Goal: Task Accomplishment & Management: Use online tool/utility

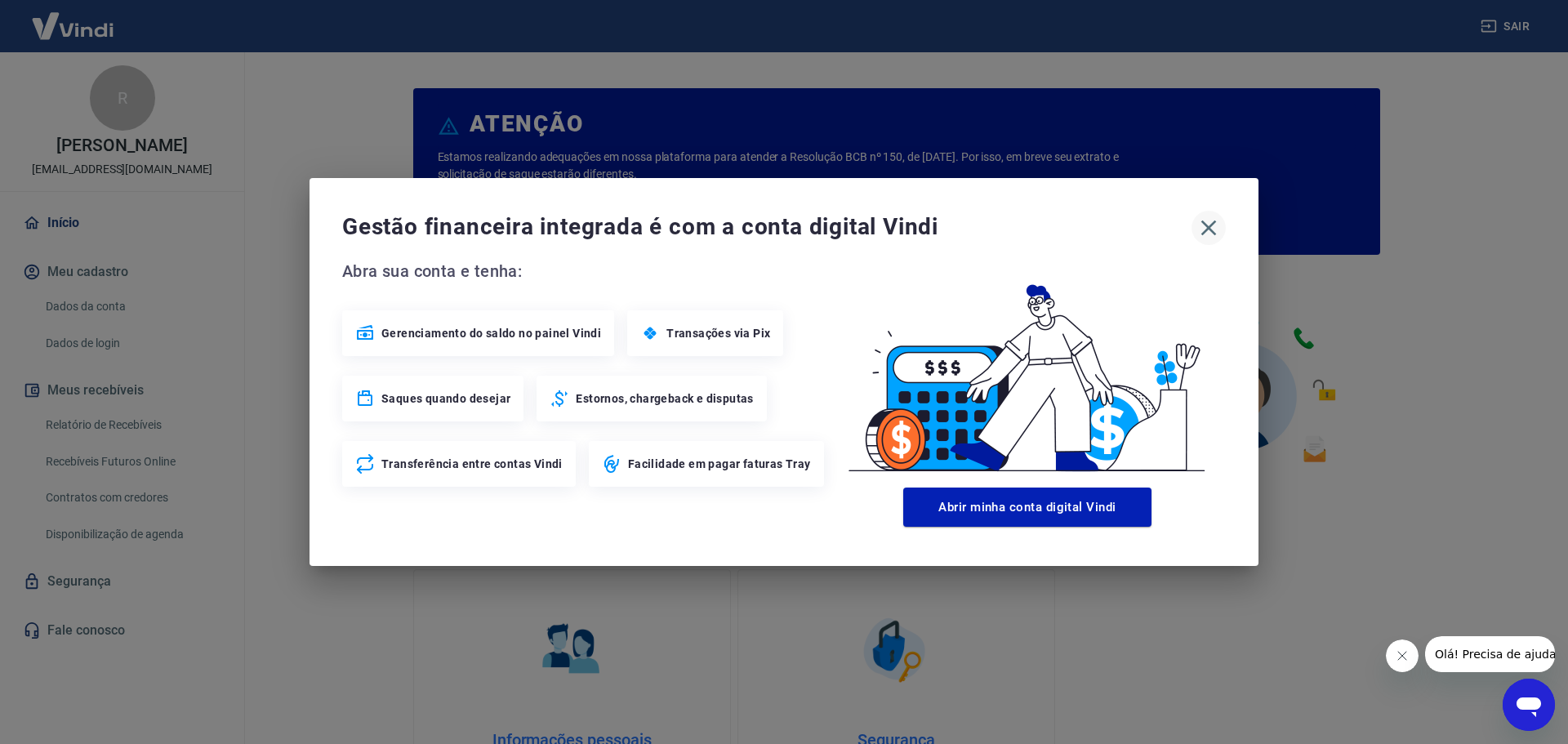
click at [1219, 227] on icon "button" at bounding box center [1209, 228] width 26 height 26
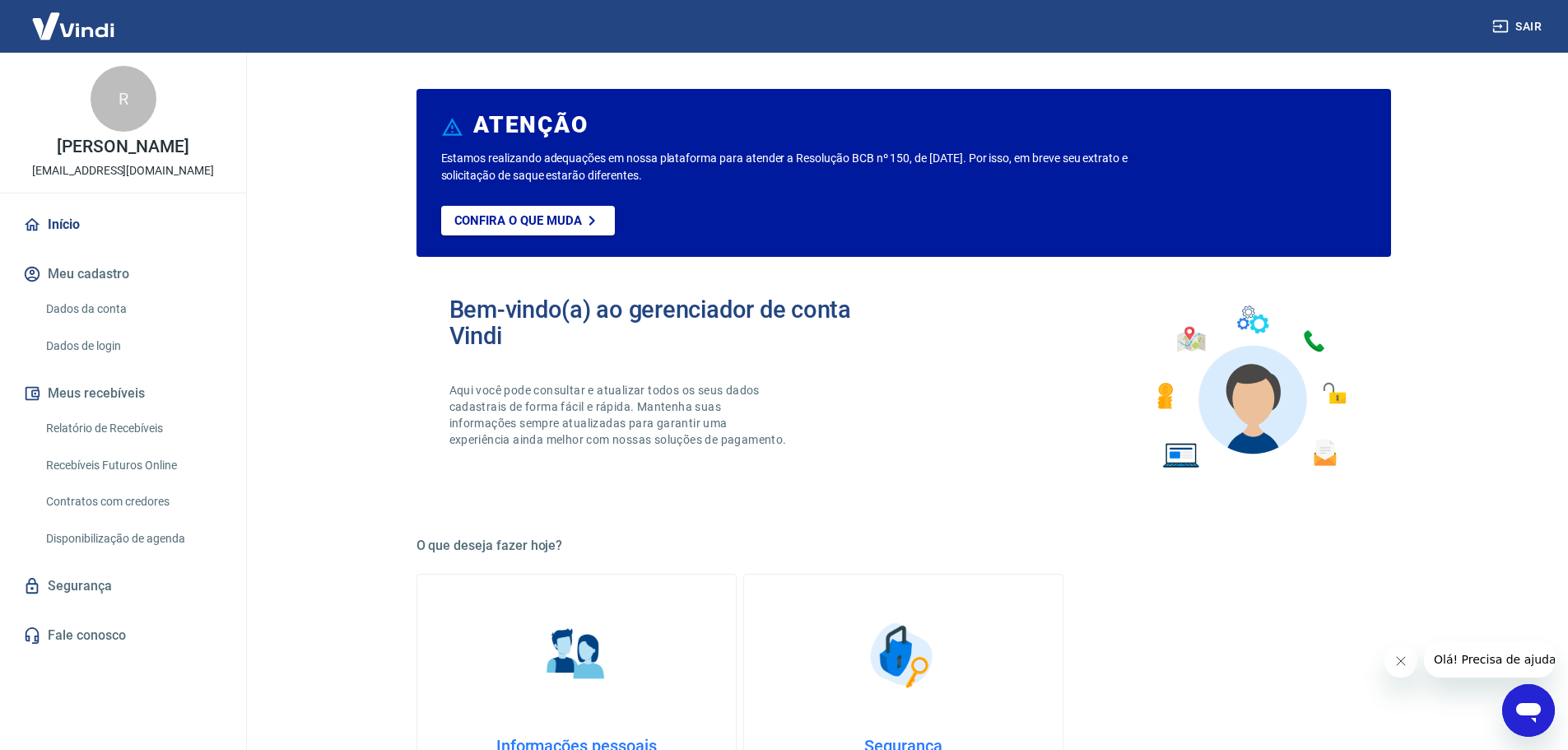
click at [97, 461] on link "Recebíveis Futuros Online" at bounding box center [133, 465] width 187 height 34
